Goal: Book appointment/travel/reservation

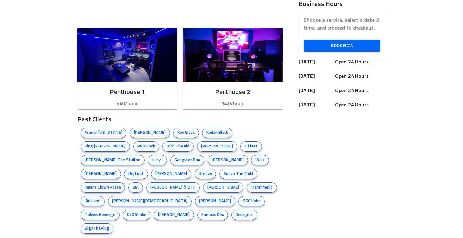
scroll to position [335, 0]
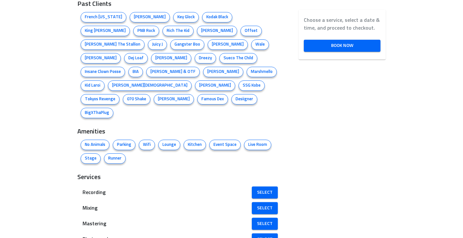
scroll to position [435, 0]
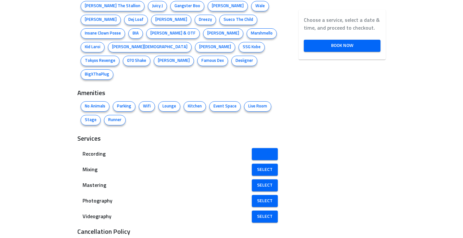
click at [262, 150] on span "Select" at bounding box center [265, 154] width 16 height 8
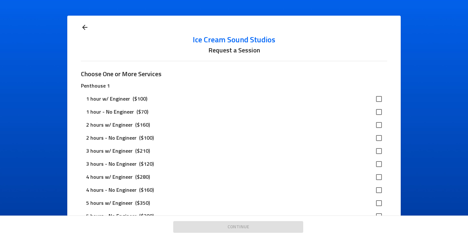
click at [86, 27] on icon at bounding box center [85, 27] width 8 height 8
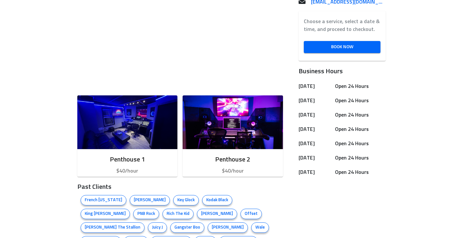
scroll to position [214, 0]
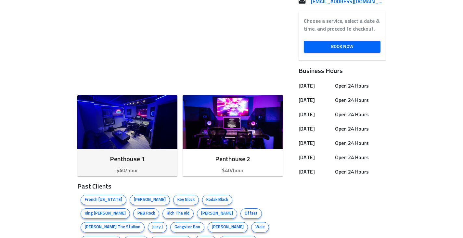
click at [142, 131] on img "button" at bounding box center [127, 122] width 100 height 54
